Goal: Task Accomplishment & Management: Manage account settings

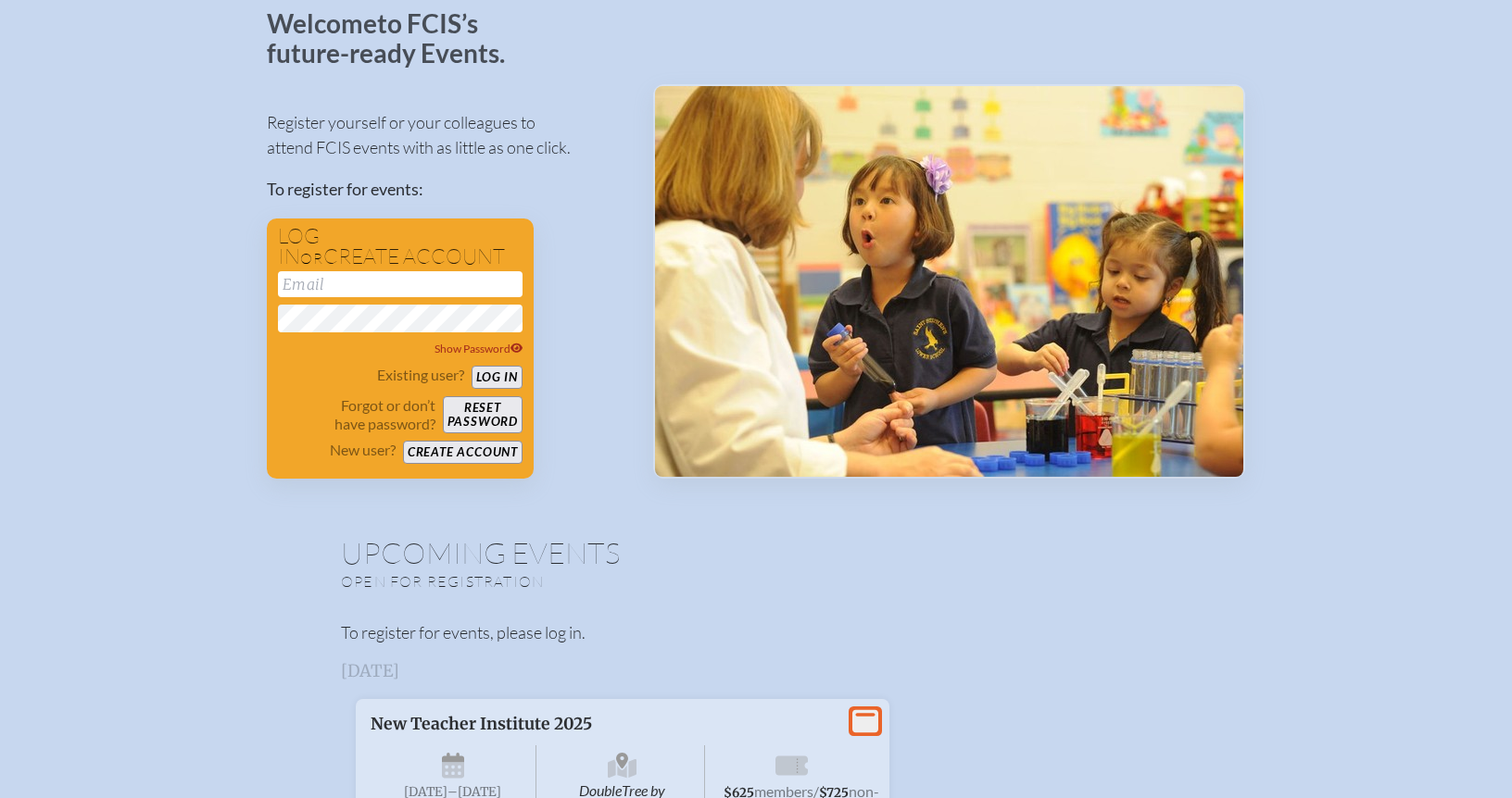
scroll to position [117, 0]
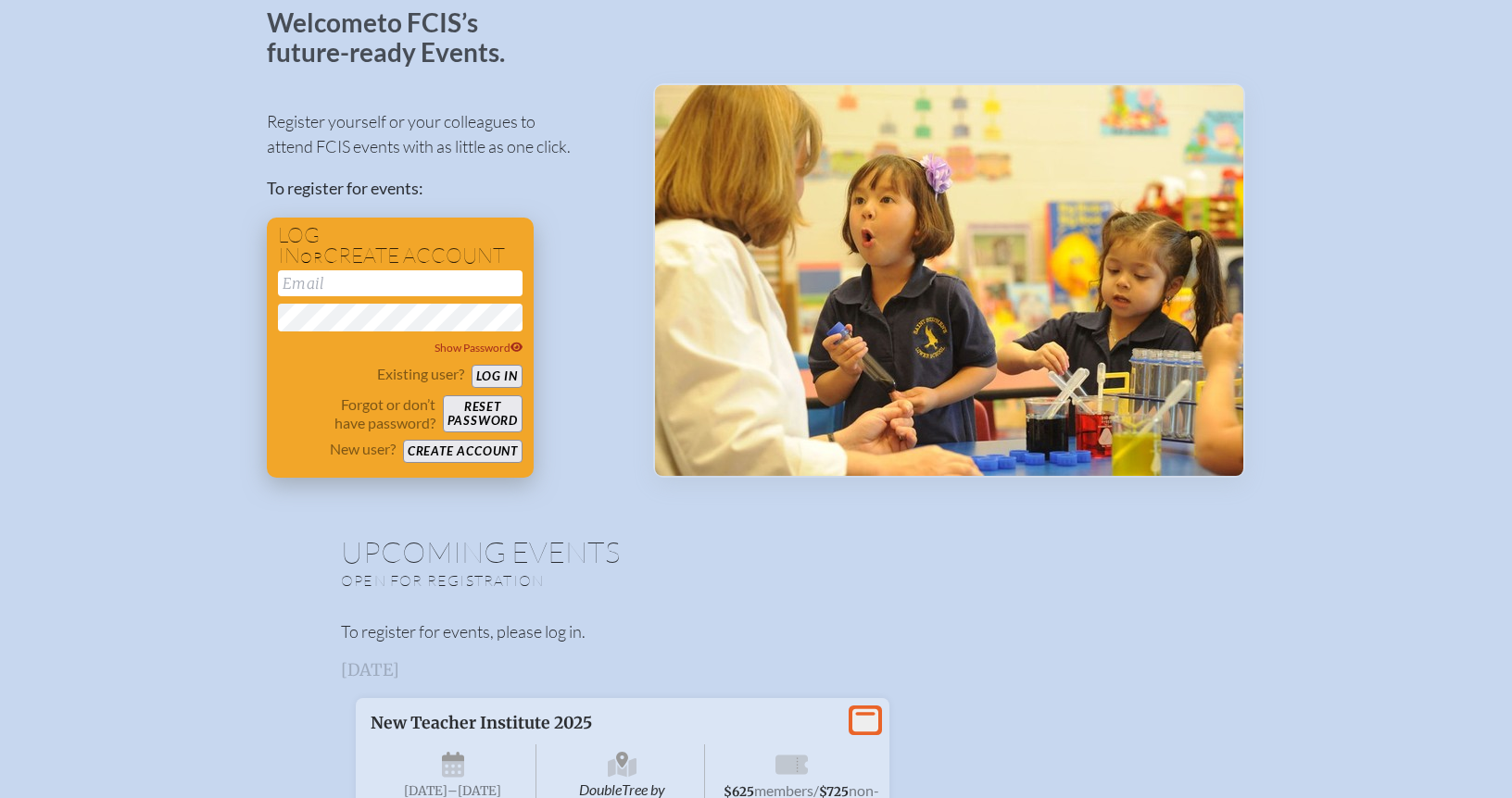
type input "[EMAIL_ADDRESS][DOMAIN_NAME]"
click at [498, 369] on button "Log in" at bounding box center [496, 376] width 51 height 23
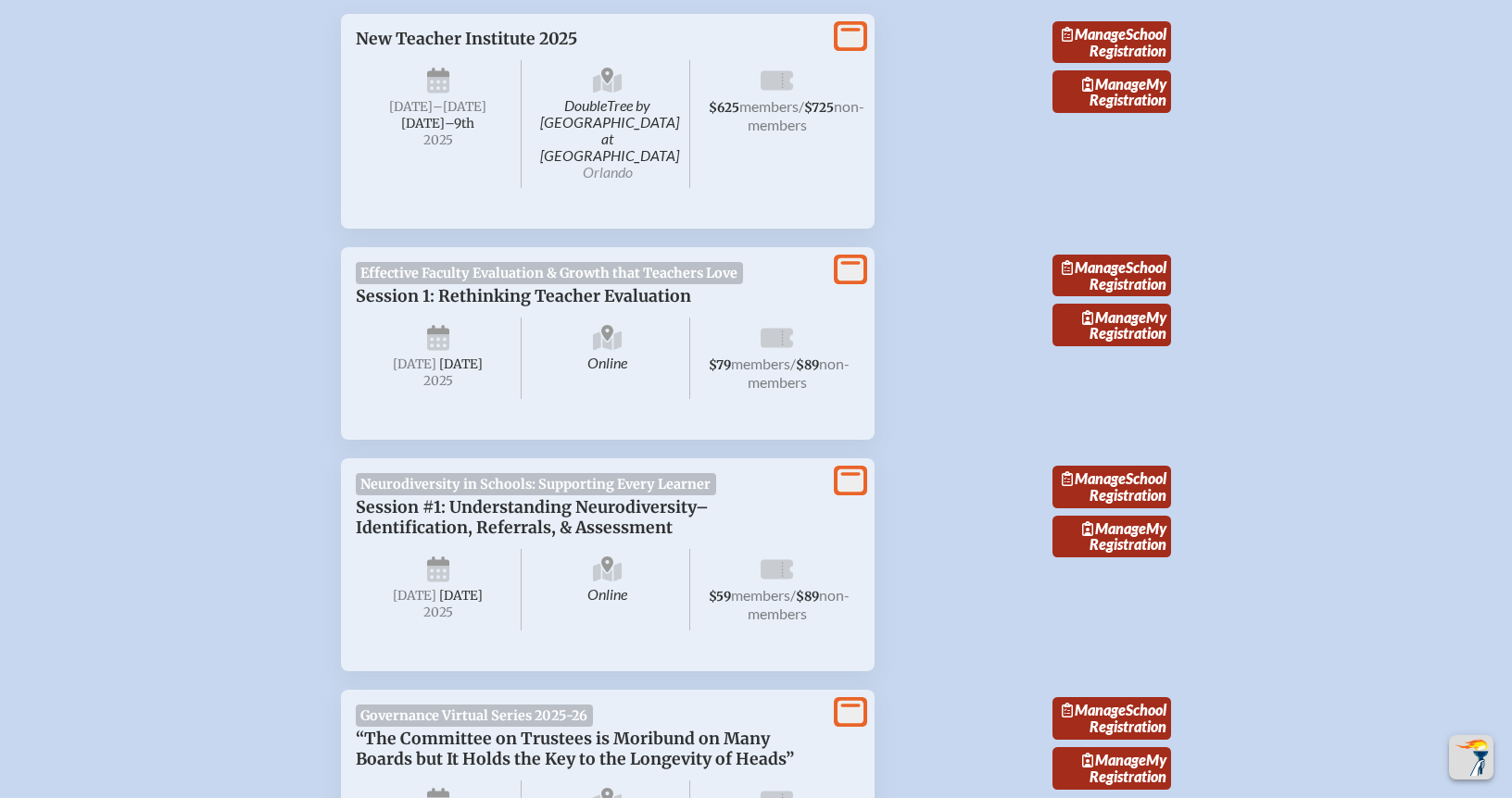
scroll to position [695, 13]
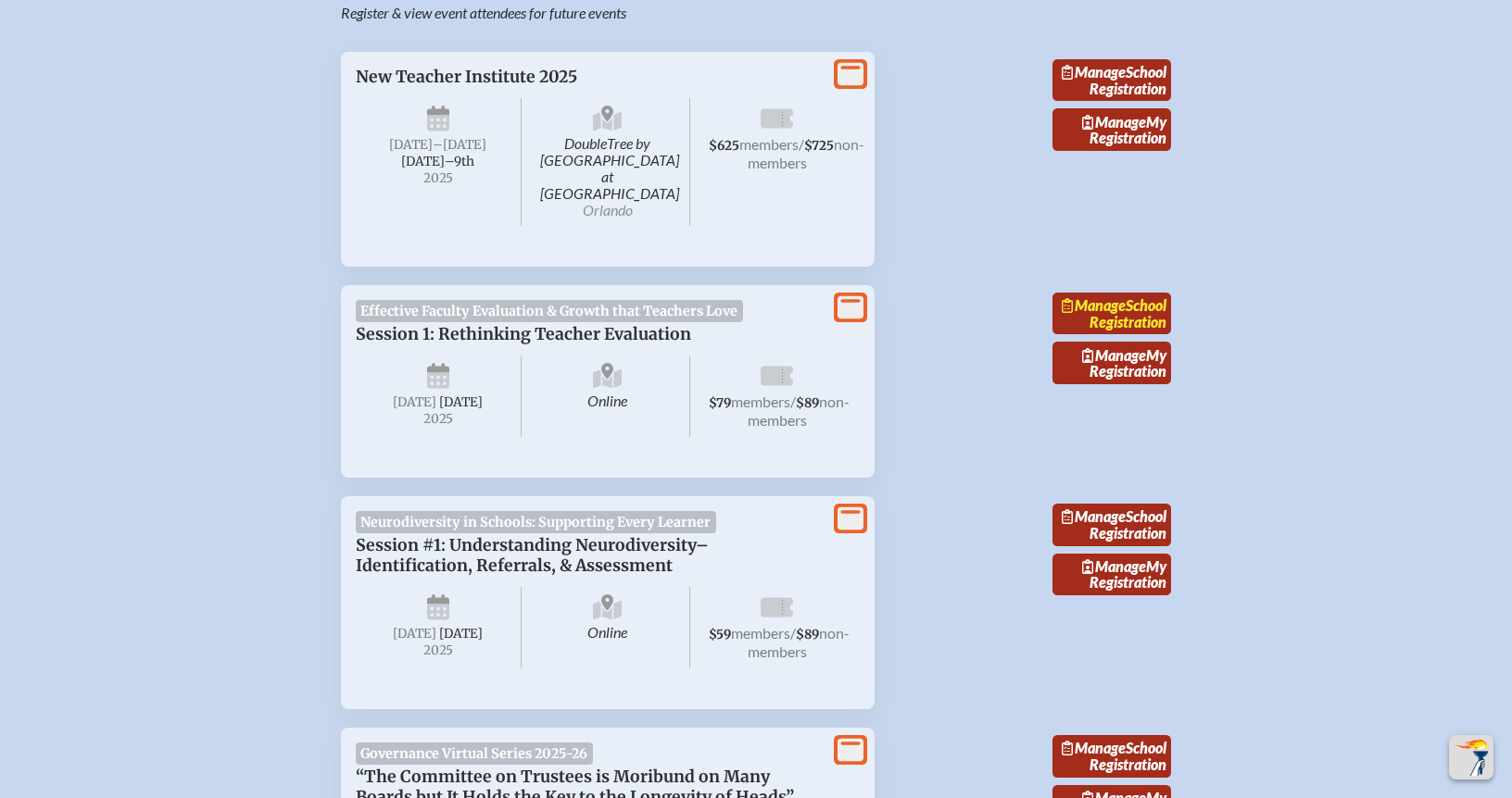
click at [1112, 311] on link "Manage School Registration" at bounding box center [1111, 313] width 118 height 42
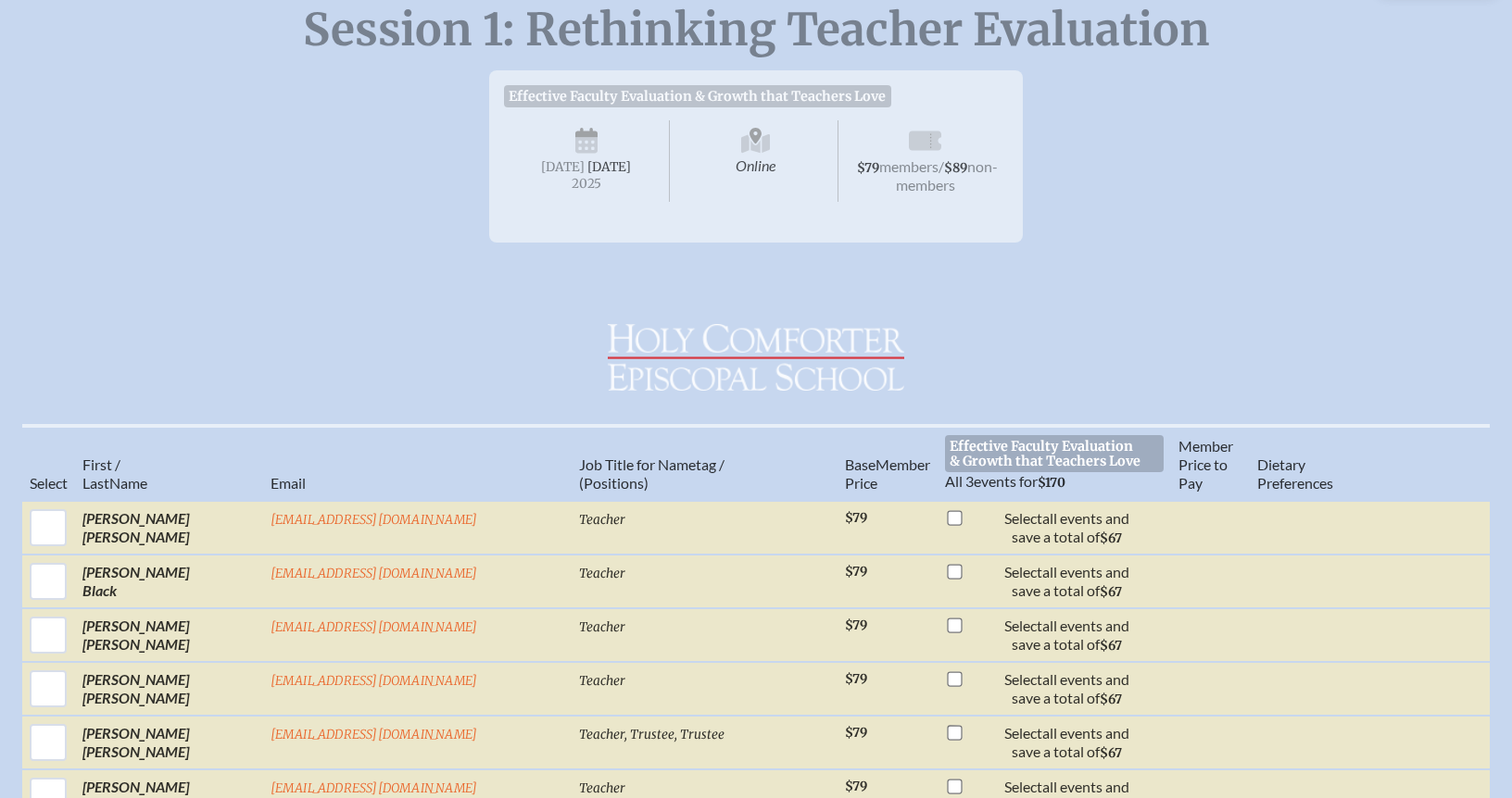
scroll to position [221, 13]
click at [588, 176] on span "[DATE]" at bounding box center [609, 168] width 43 height 15
click at [590, 97] on span "Effective Faculty Evaluation & Growth that Teachers Love" at bounding box center [697, 97] width 388 height 22
click at [566, 162] on span "[DATE]" at bounding box center [562, 168] width 43 height 15
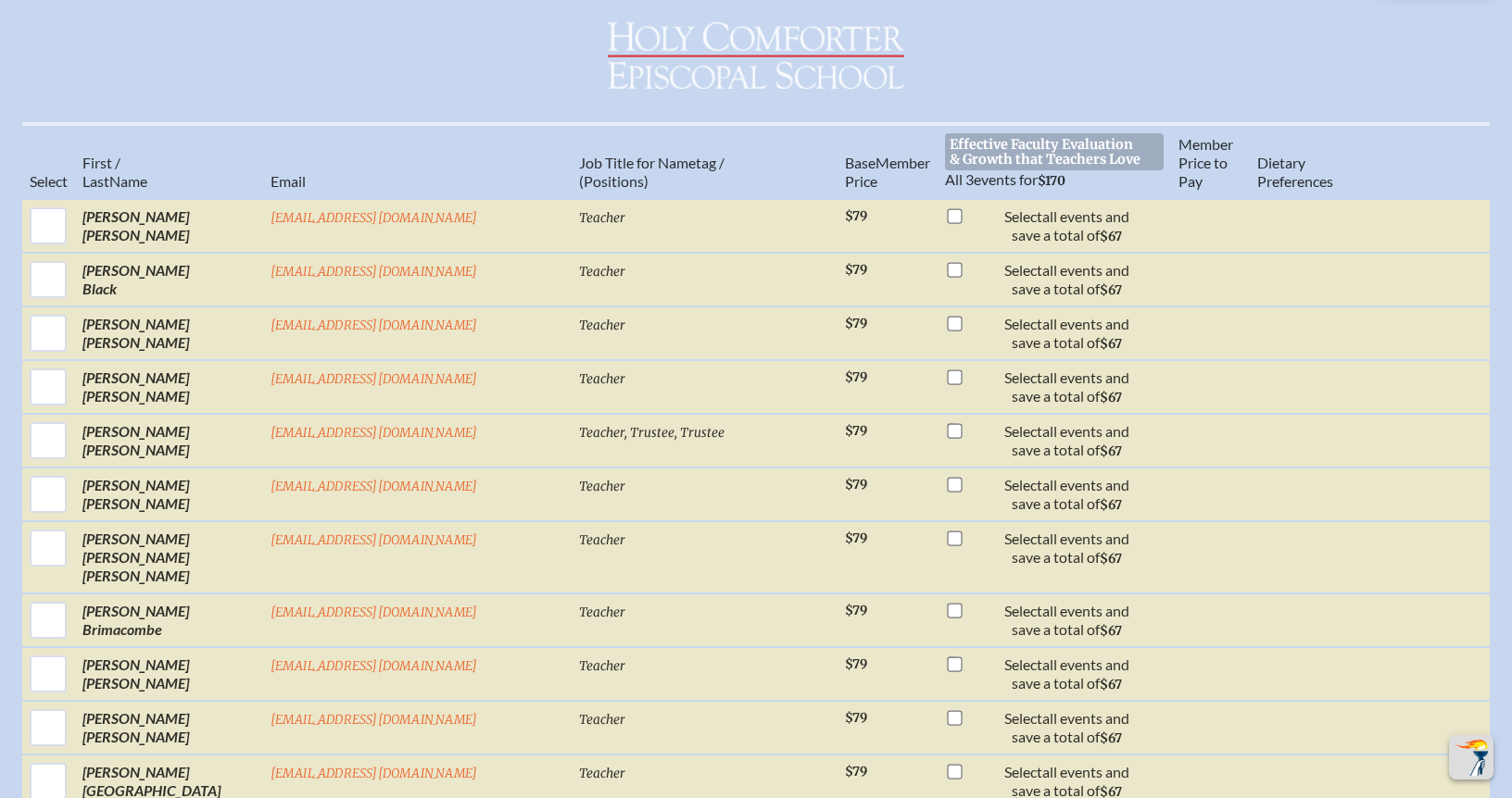
scroll to position [0, 0]
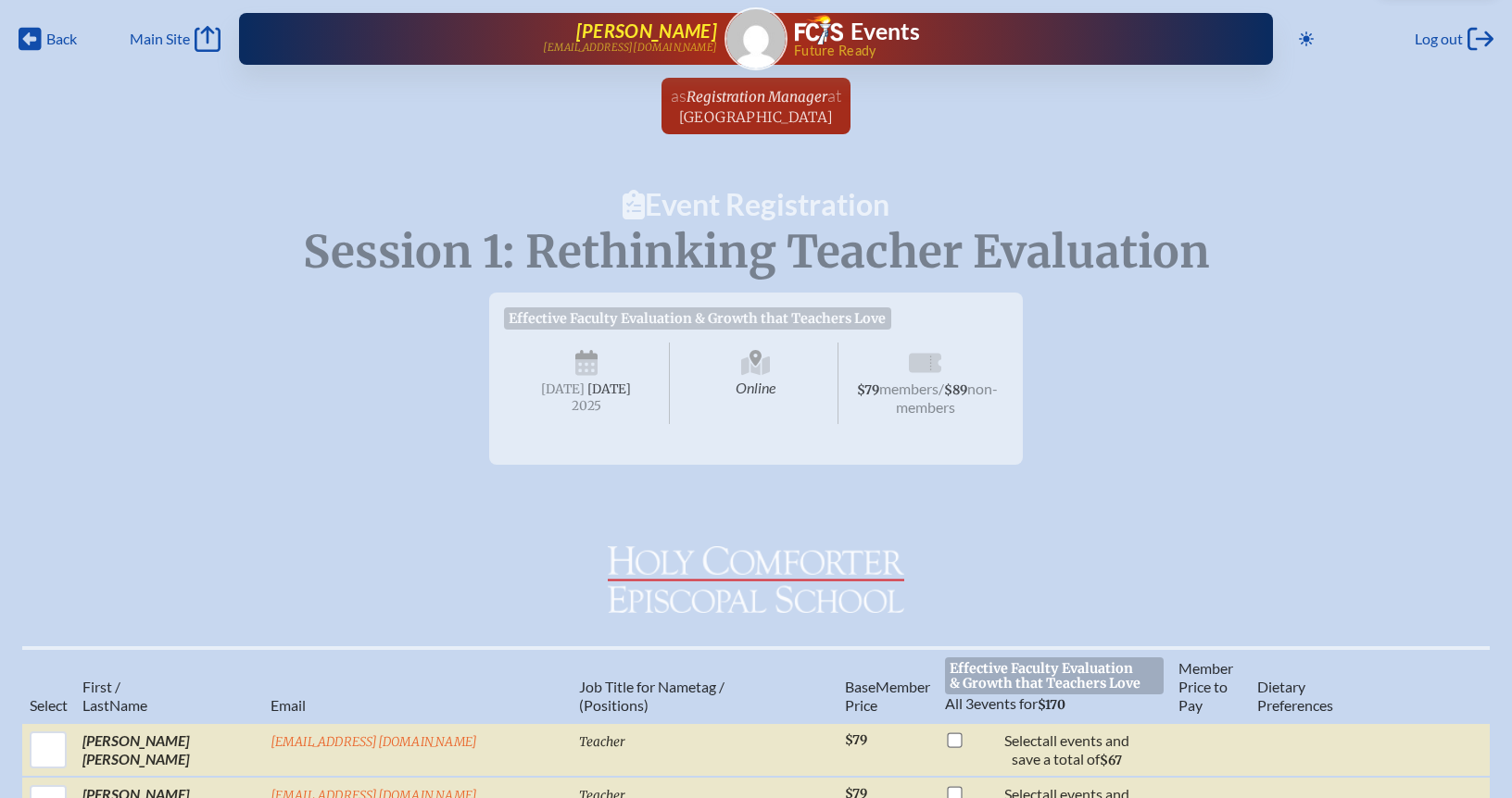
click at [643, 41] on p "[EMAIL_ADDRESS][DOMAIN_NAME]" at bounding box center [629, 47] width 174 height 12
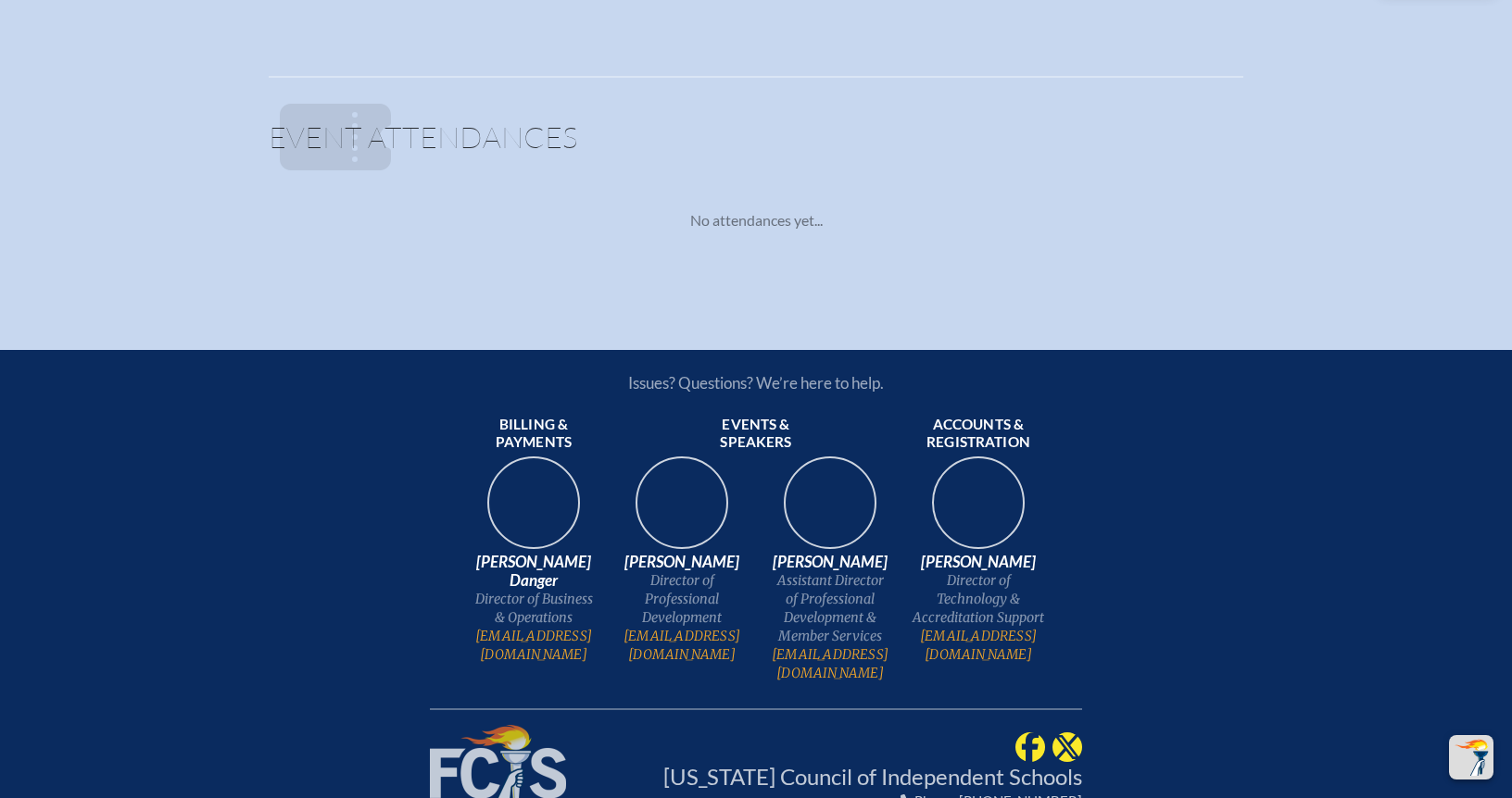
scroll to position [1763, 0]
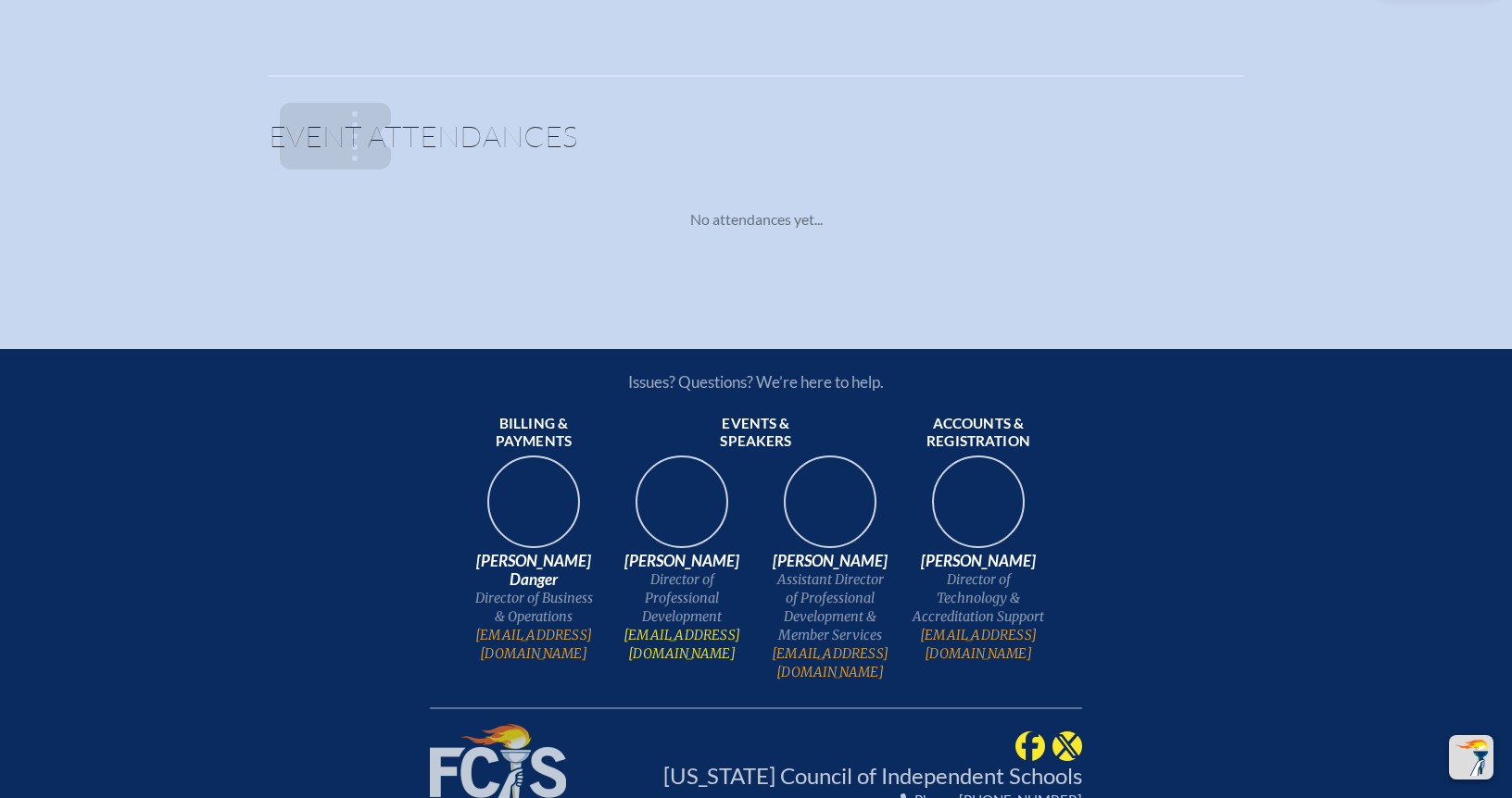
click at [667, 647] on link "[EMAIL_ADDRESS][DOMAIN_NAME]" at bounding box center [681, 644] width 134 height 37
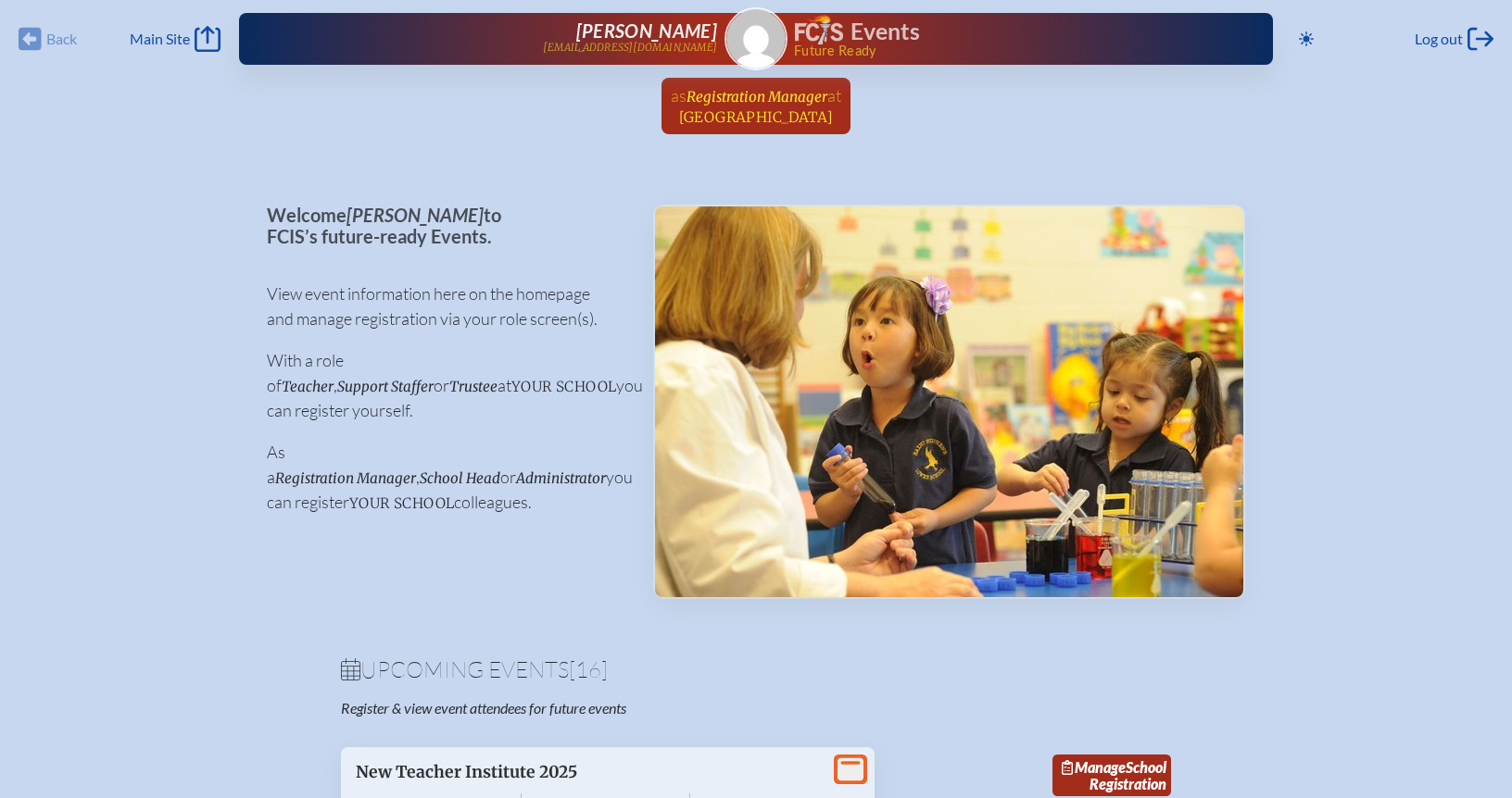
click at [772, 102] on span "Registration Manager" at bounding box center [757, 96] width 140 height 17
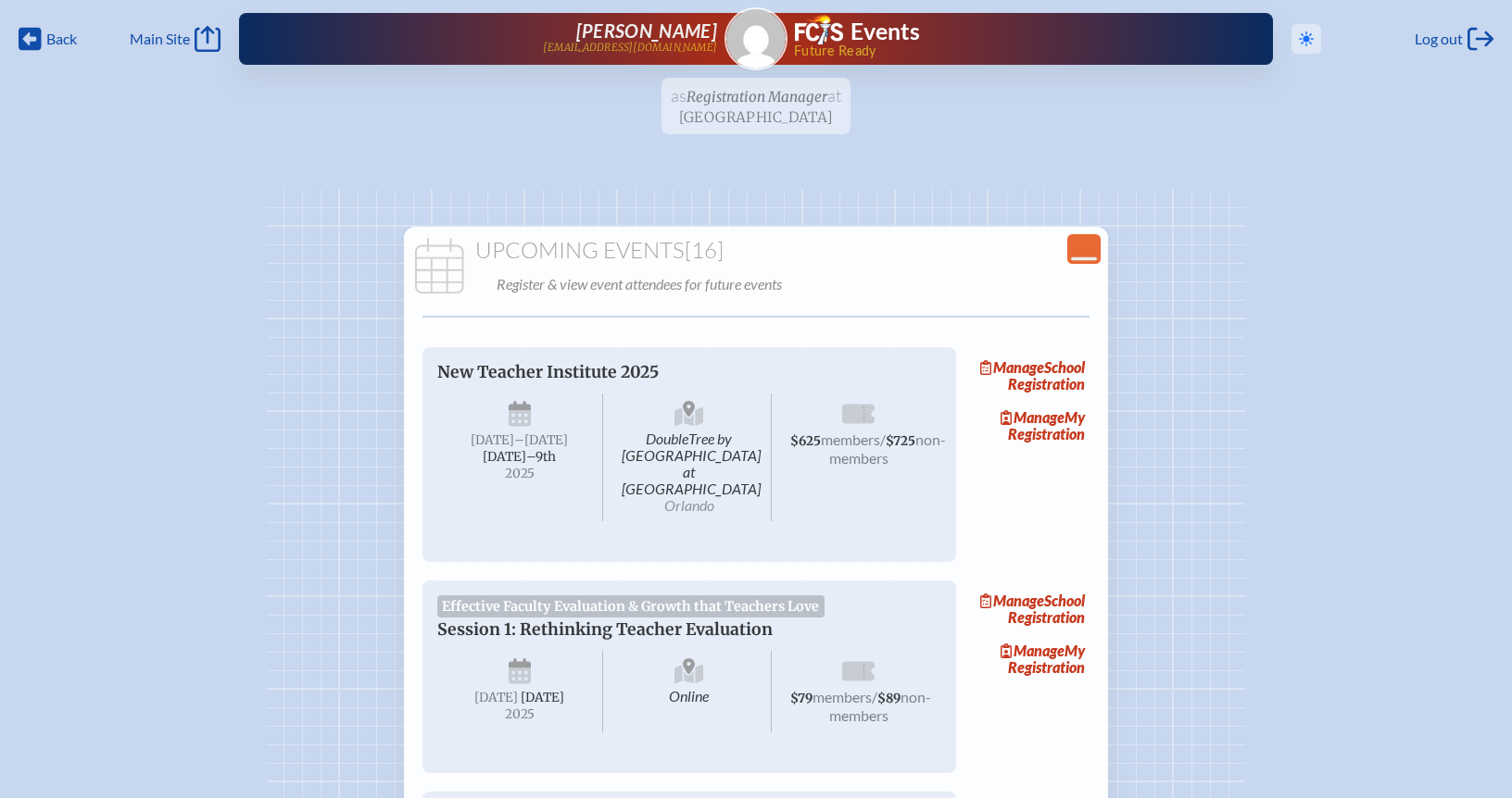
click at [1300, 37] on icon at bounding box center [1305, 38] width 14 height 14
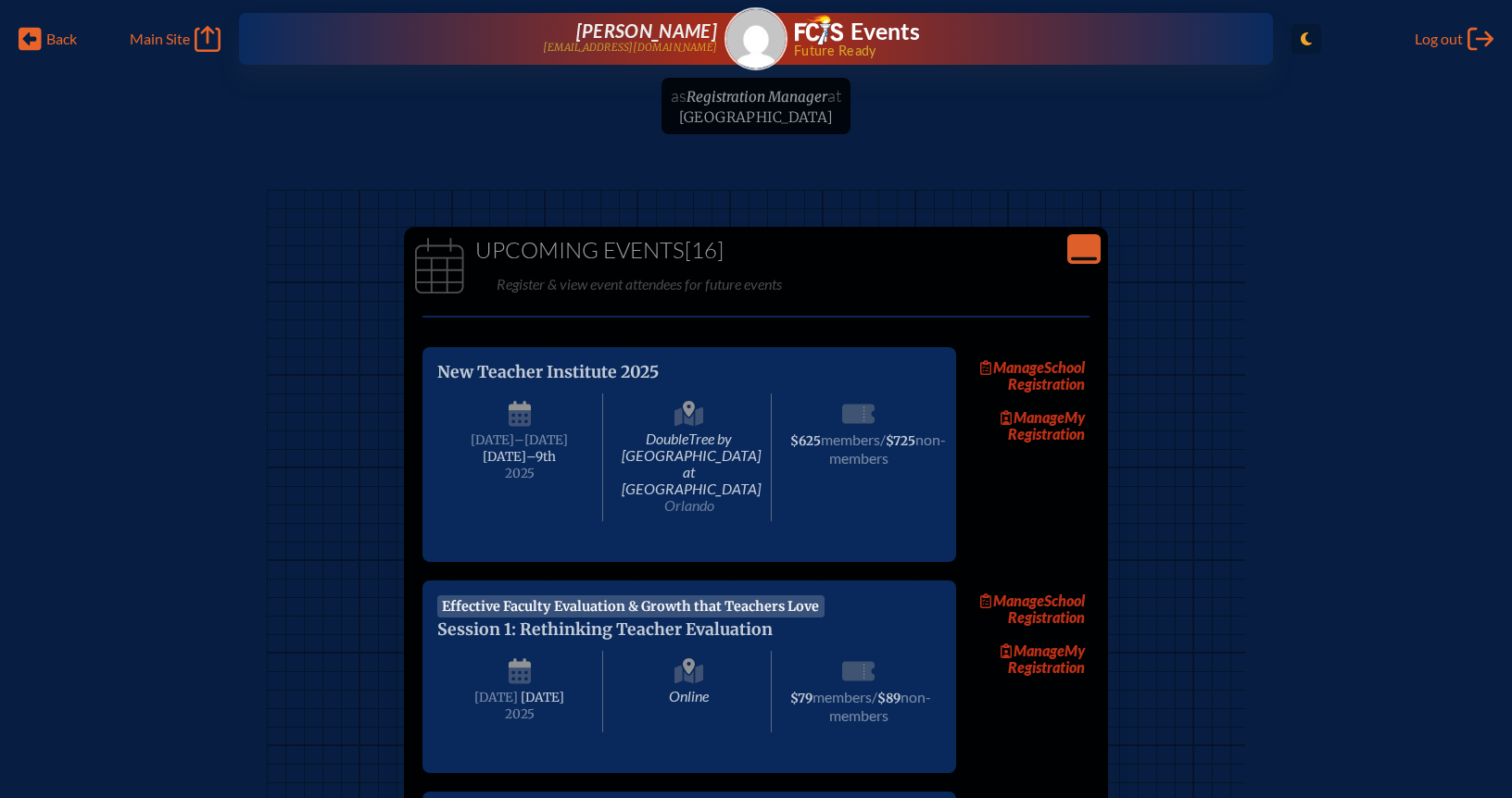
click at [1300, 37] on icon at bounding box center [1306, 38] width 12 height 12
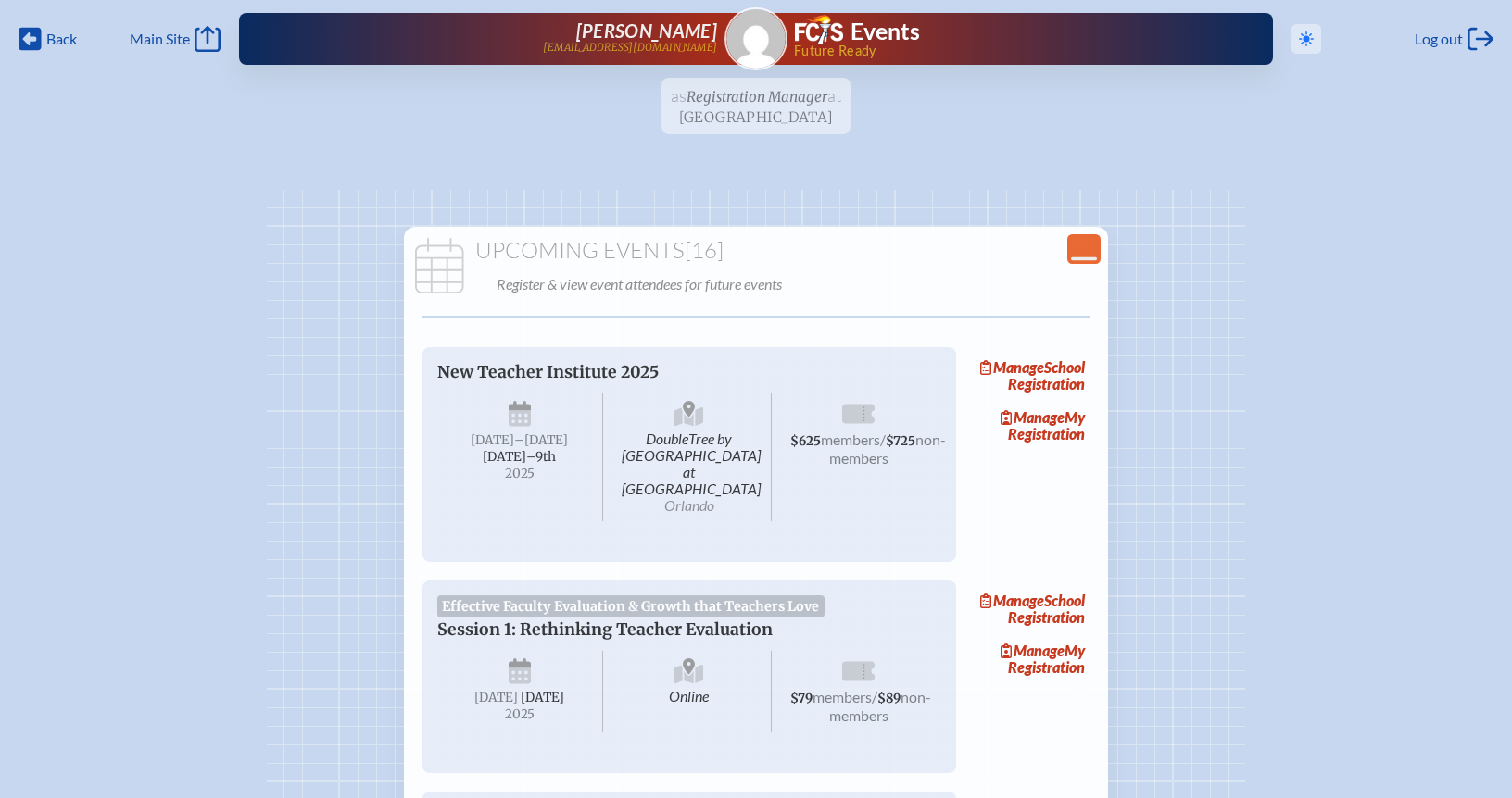
click at [793, 95] on ul "as Registration Manager at Holy Comforter Episcopal School since May 1st, 2024" at bounding box center [756, 112] width 1512 height 67
click at [161, 41] on span "Main Site" at bounding box center [160, 38] width 61 height 18
